Goal: Transaction & Acquisition: Book appointment/travel/reservation

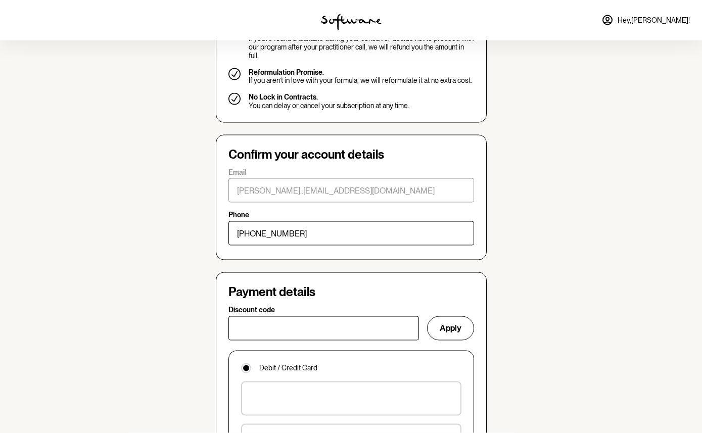
scroll to position [474, 0]
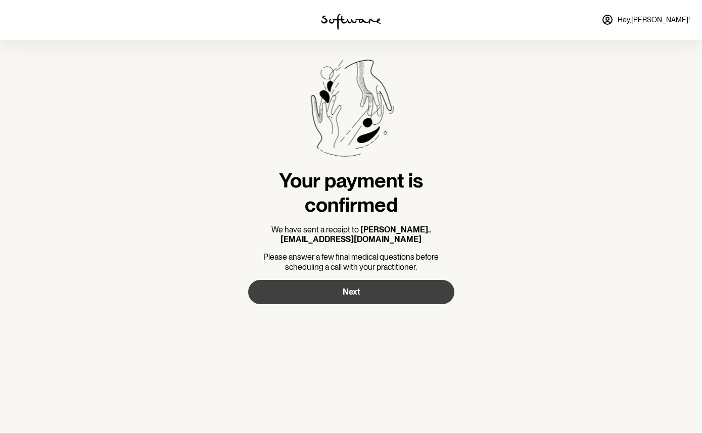
click at [349, 293] on span "Next" at bounding box center [351, 293] width 17 height 10
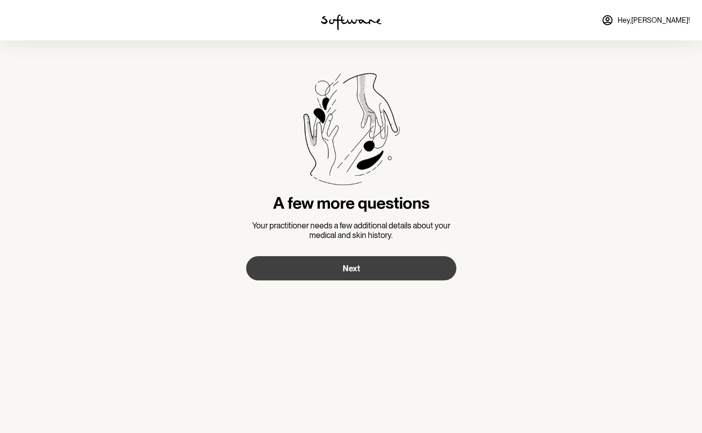
click at [345, 273] on button "Next" at bounding box center [351, 268] width 210 height 24
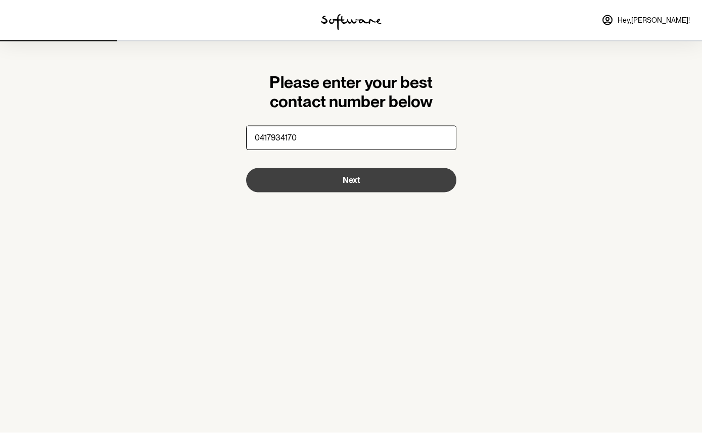
type input "0417934170"
click at [349, 181] on span "Next" at bounding box center [351, 180] width 17 height 10
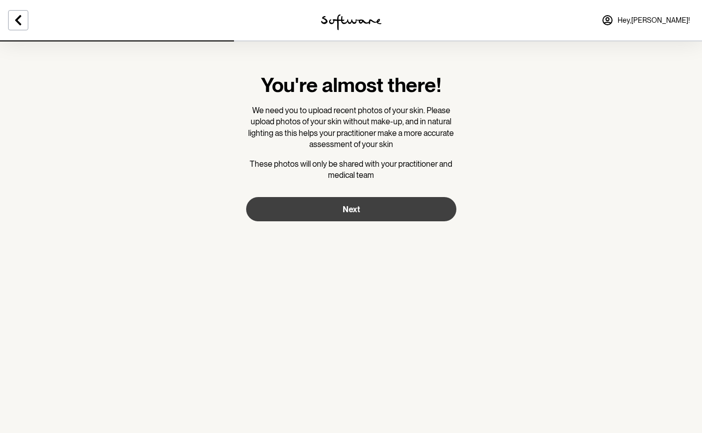
click at [352, 205] on span "Next" at bounding box center [351, 210] width 17 height 10
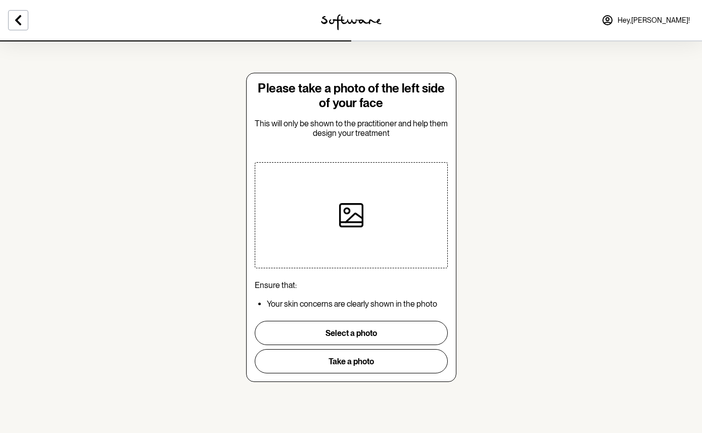
click at [348, 217] on icon at bounding box center [351, 215] width 24 height 24
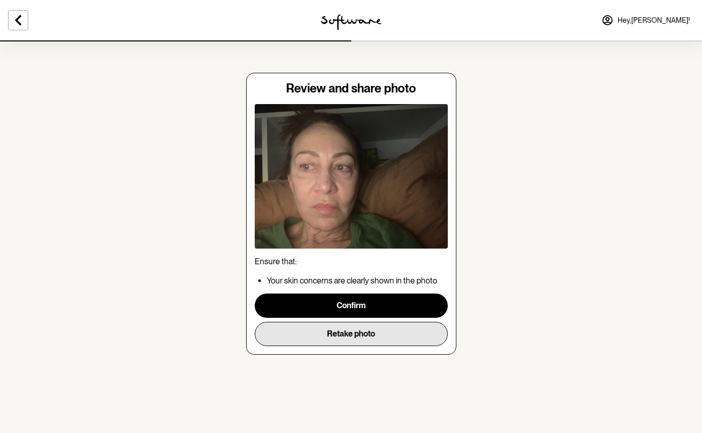
click at [346, 339] on button "Retake photo" at bounding box center [351, 334] width 193 height 24
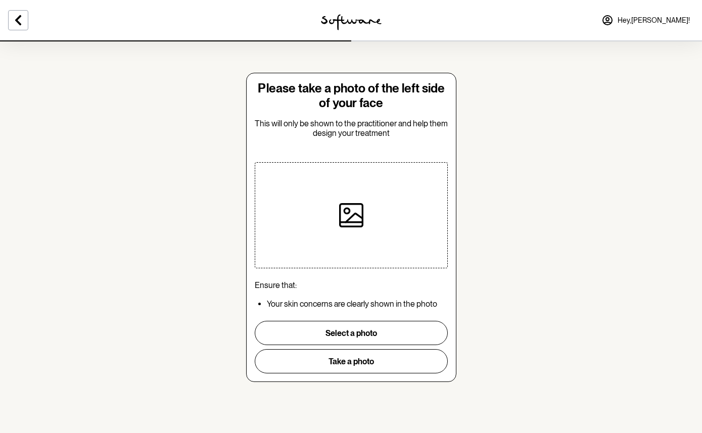
click at [355, 211] on icon at bounding box center [351, 215] width 24 height 24
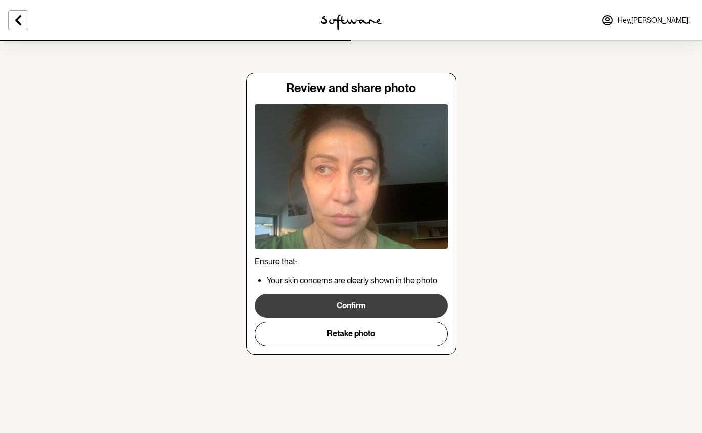
click at [352, 307] on button "Confirm" at bounding box center [351, 306] width 193 height 24
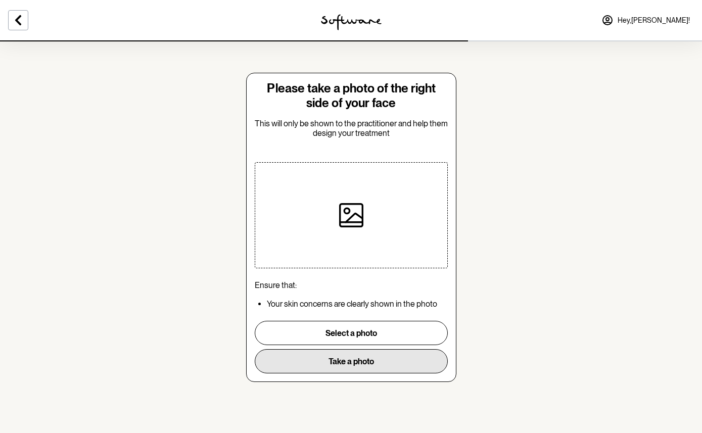
click at [360, 361] on button "Take a photo" at bounding box center [351, 361] width 193 height 24
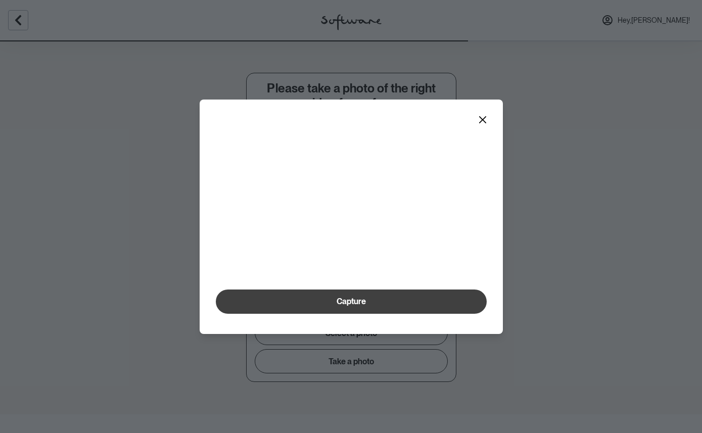
click at [364, 306] on span "Capture" at bounding box center [351, 302] width 29 height 10
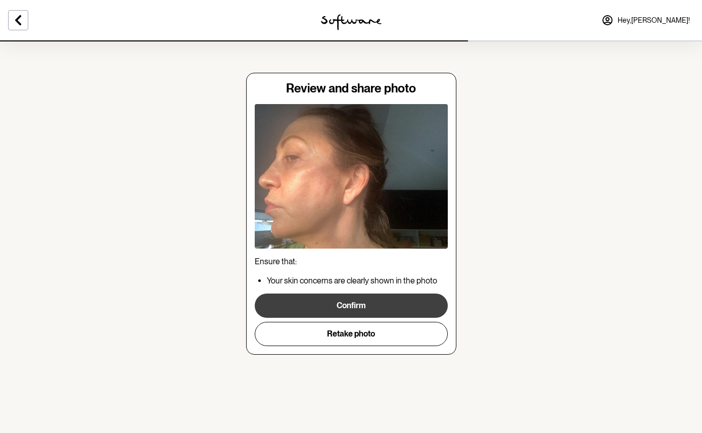
click at [349, 308] on button "Confirm" at bounding box center [351, 306] width 193 height 24
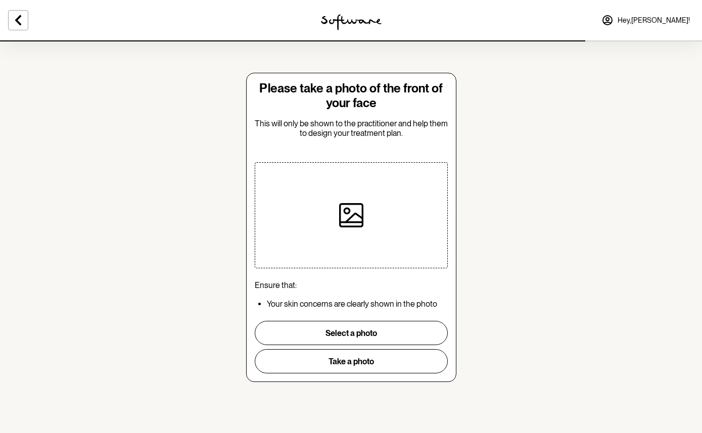
click at [357, 215] on icon at bounding box center [351, 215] width 24 height 24
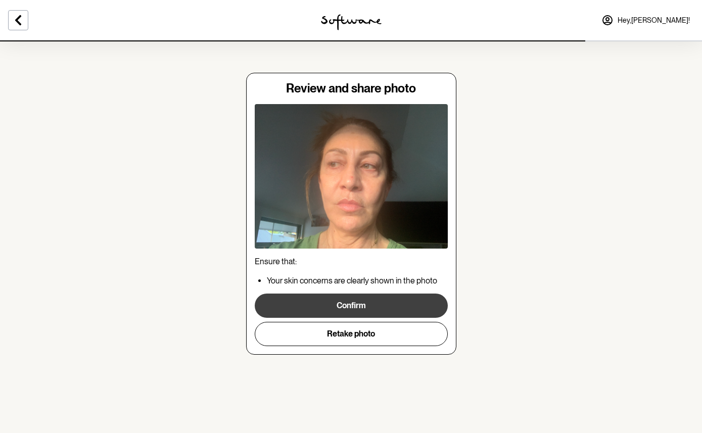
click at [358, 301] on button "Confirm" at bounding box center [351, 306] width 193 height 24
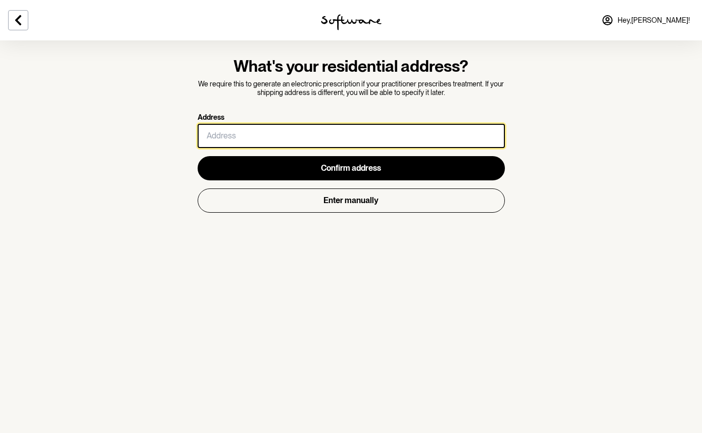
click at [318, 135] on input "Address" at bounding box center [351, 136] width 307 height 24
type input "[STREET_ADDRESS][PERSON_NAME]"
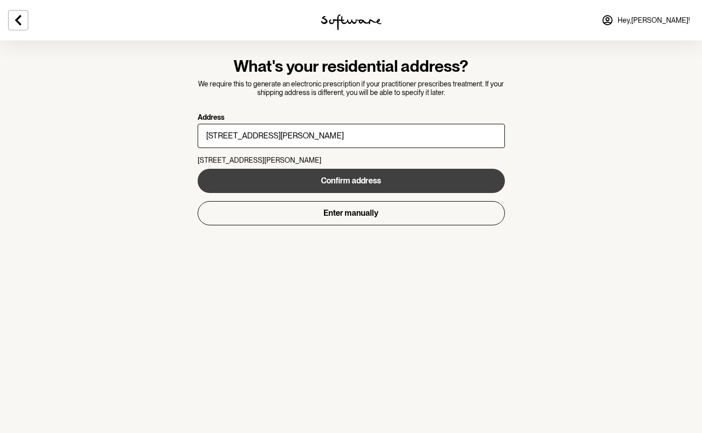
click at [347, 176] on span "Confirm address" at bounding box center [351, 181] width 60 height 10
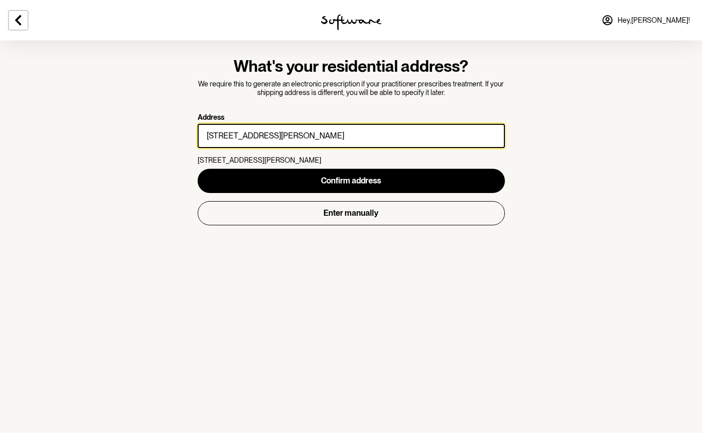
click at [275, 129] on input "[STREET_ADDRESS][PERSON_NAME]" at bounding box center [351, 136] width 307 height 24
click at [321, 135] on input "[STREET_ADDRESS][PERSON_NAME]" at bounding box center [351, 136] width 307 height 24
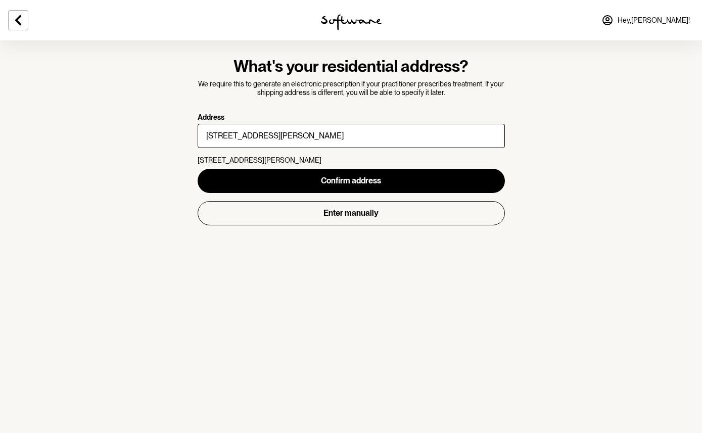
type input "[STREET_ADDRESS][PERSON_NAME]"
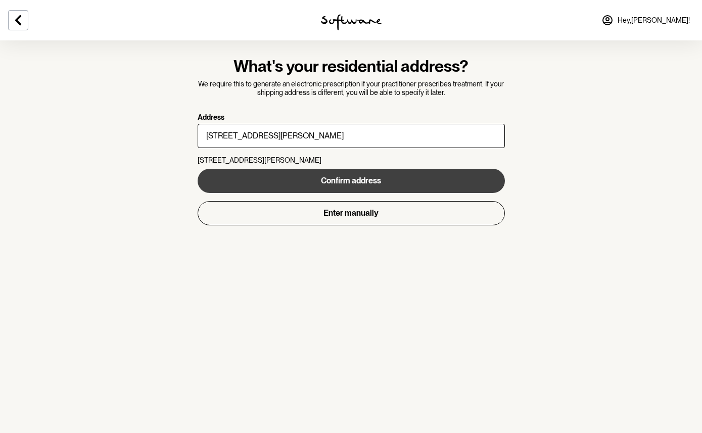
click at [349, 176] on span "Confirm address" at bounding box center [351, 181] width 60 height 10
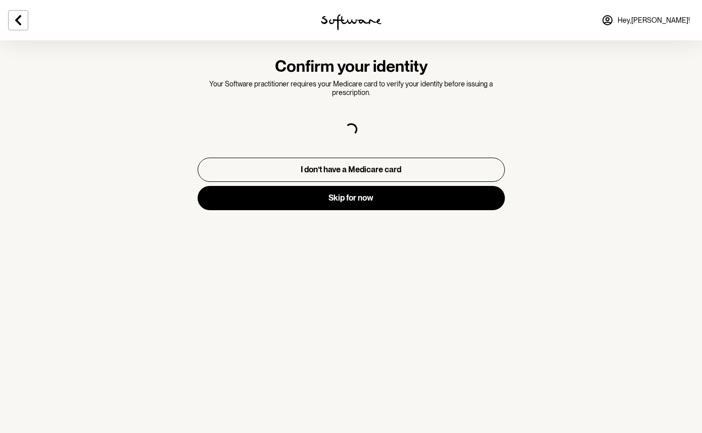
select select "F"
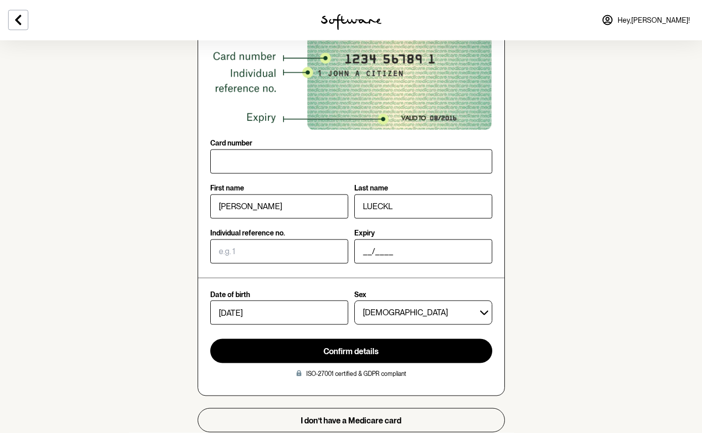
scroll to position [135, 0]
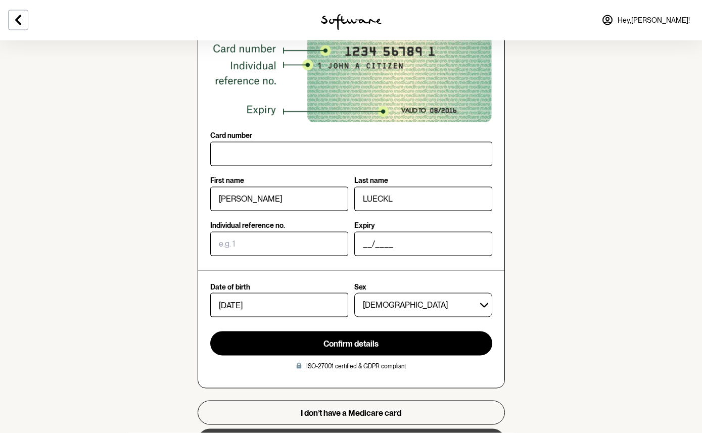
click at [364, 433] on button "Skip for now" at bounding box center [351, 441] width 307 height 24
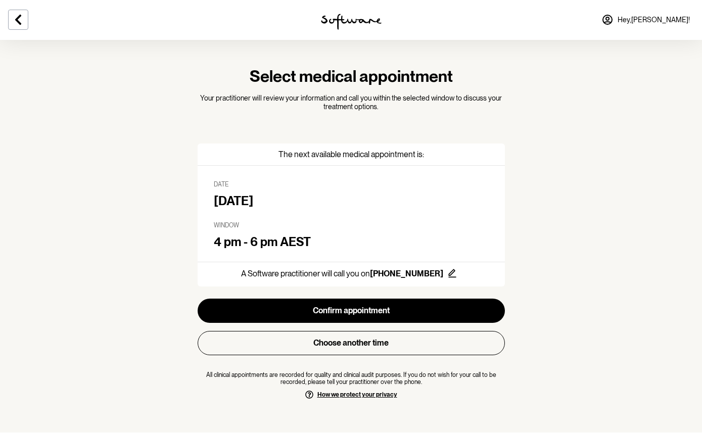
scroll to position [10, 0]
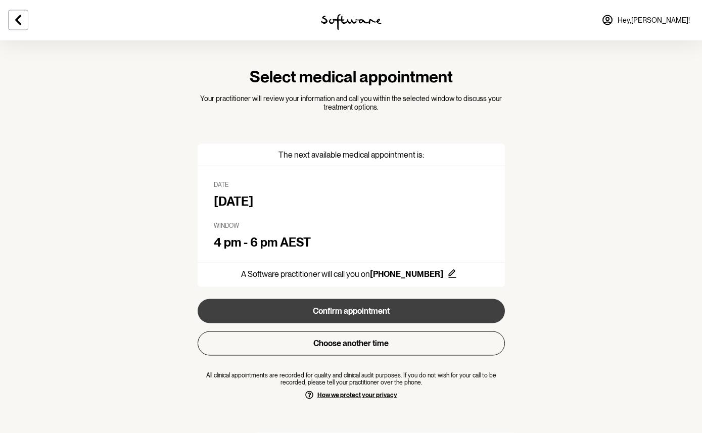
click at [348, 309] on button "Confirm appointment" at bounding box center [351, 311] width 307 height 24
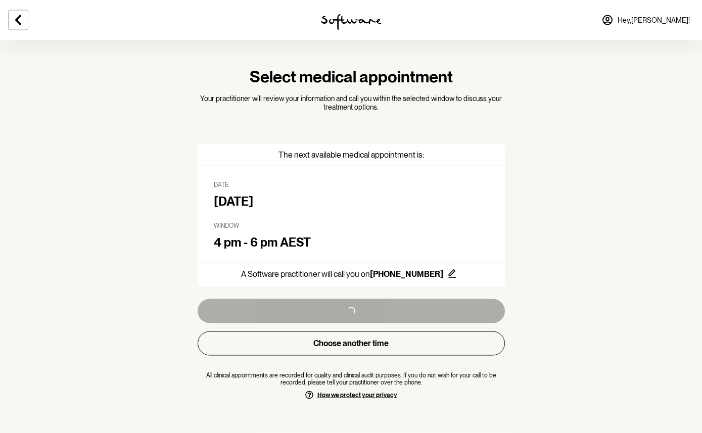
scroll to position [10, 0]
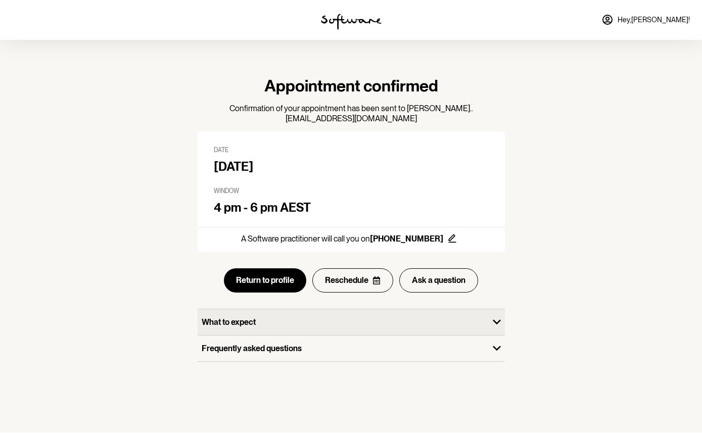
click at [357, 318] on p "What to expect" at bounding box center [343, 323] width 283 height 10
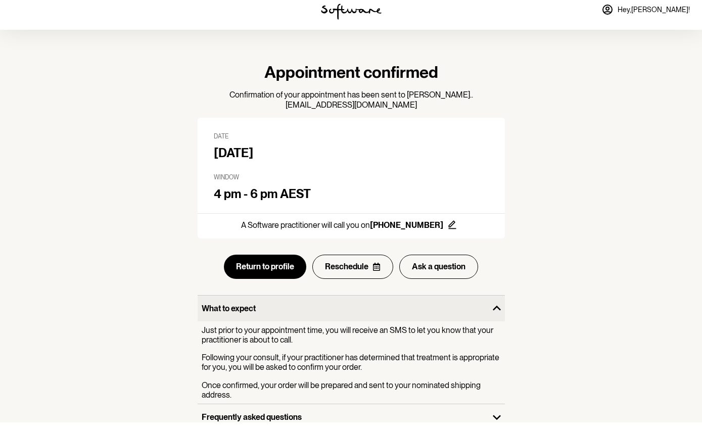
scroll to position [3, 0]
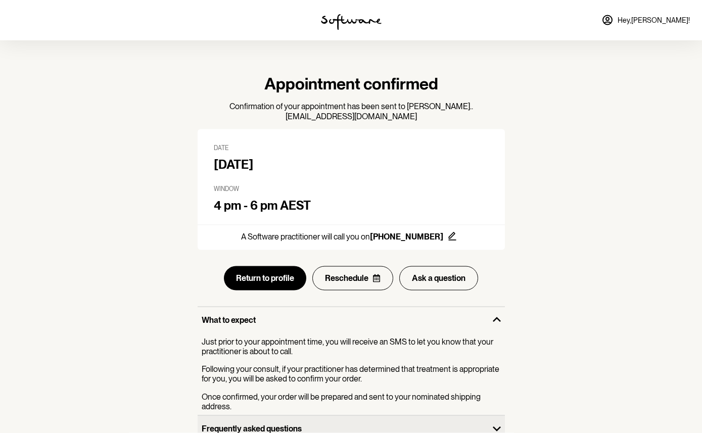
click at [240, 422] on div "Frequently asked questions" at bounding box center [343, 429] width 291 height 26
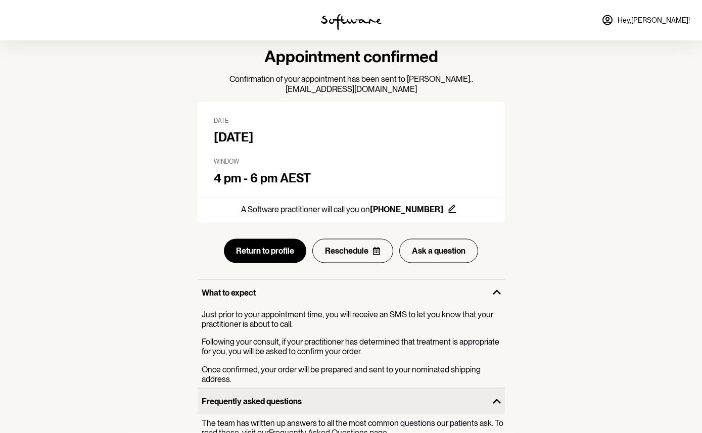
scroll to position [30, 0]
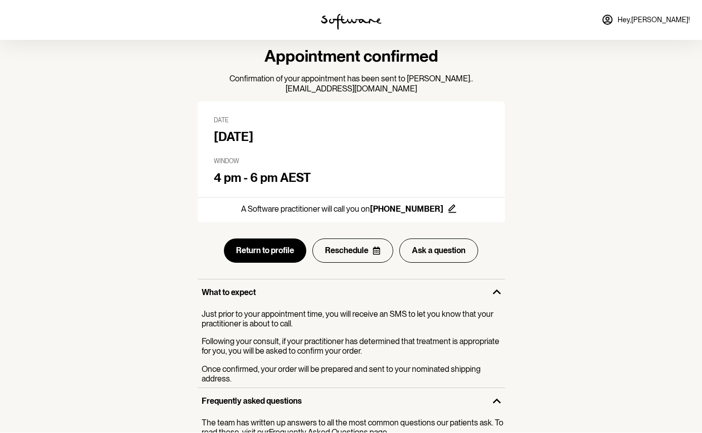
click at [303, 428] on link "Frequently Asked Questions page." at bounding box center [329, 433] width 120 height 10
